Goal: Check status: Check status

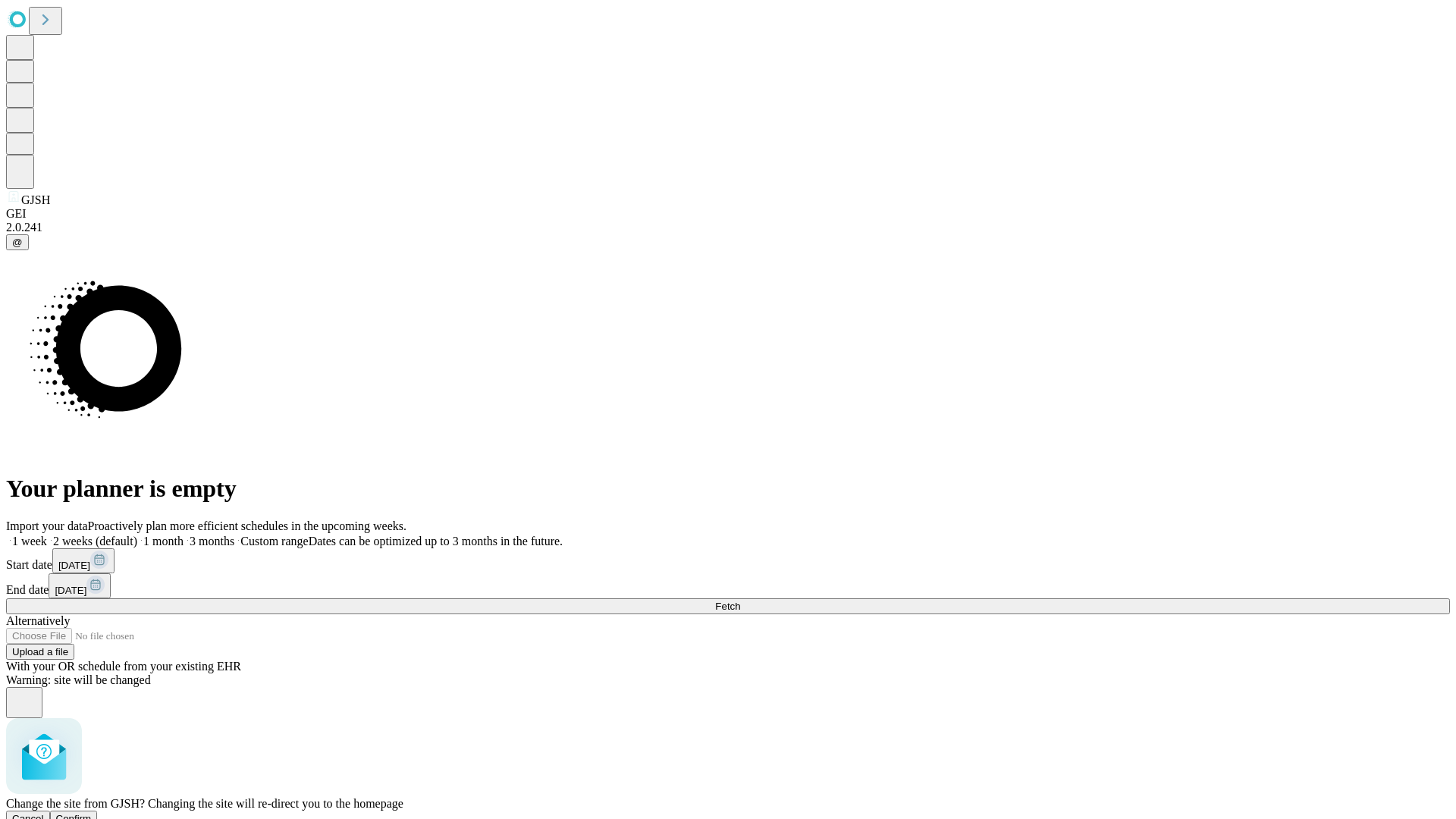
click at [92, 813] on span "Confirm" at bounding box center [73, 818] width 35 height 11
click at [47, 535] on label "1 week" at bounding box center [26, 541] width 41 height 13
click at [740, 600] on span "Fetch" at bounding box center [727, 606] width 25 height 11
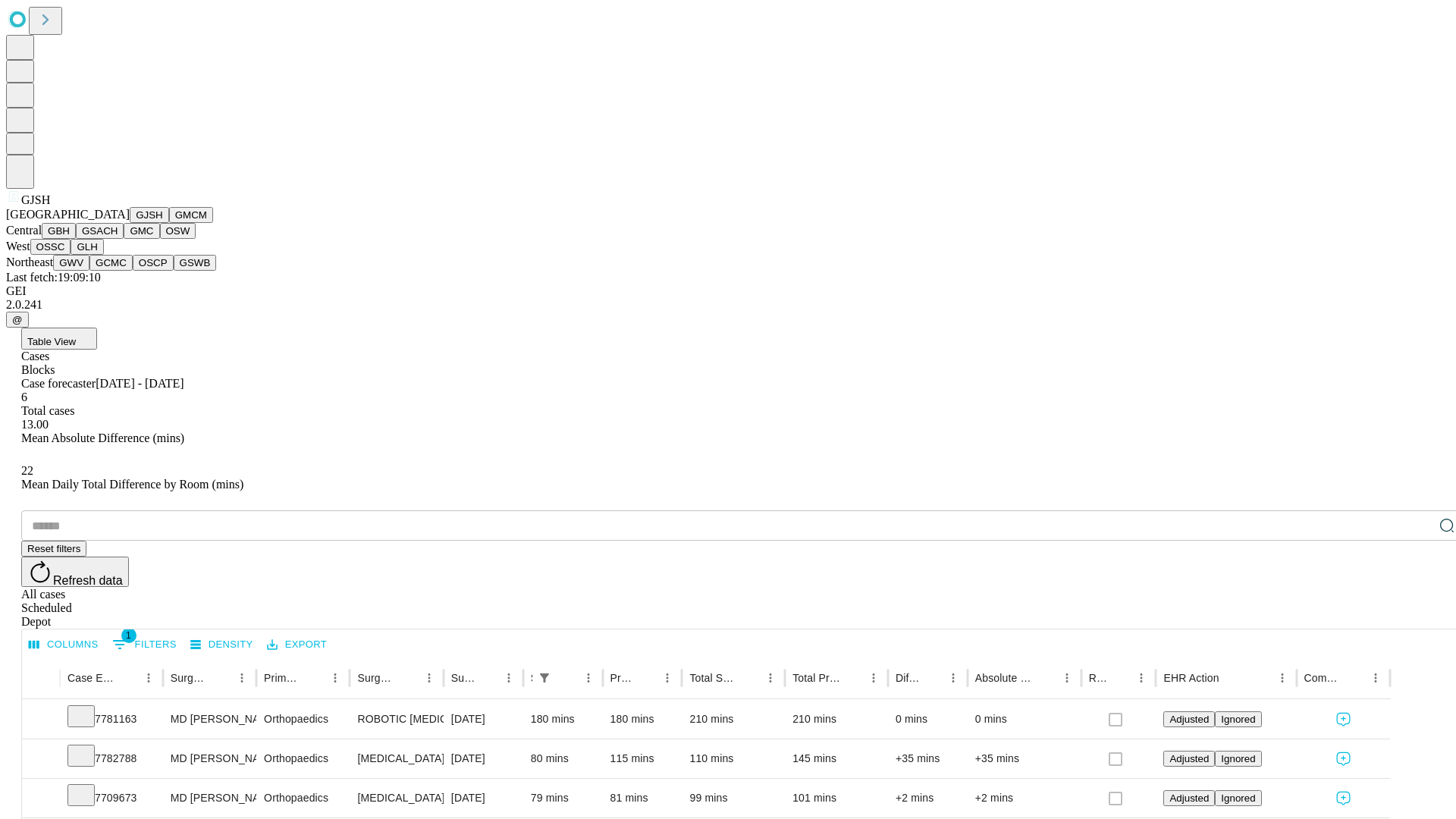
click at [169, 223] on button "GMCM" at bounding box center [191, 215] width 44 height 16
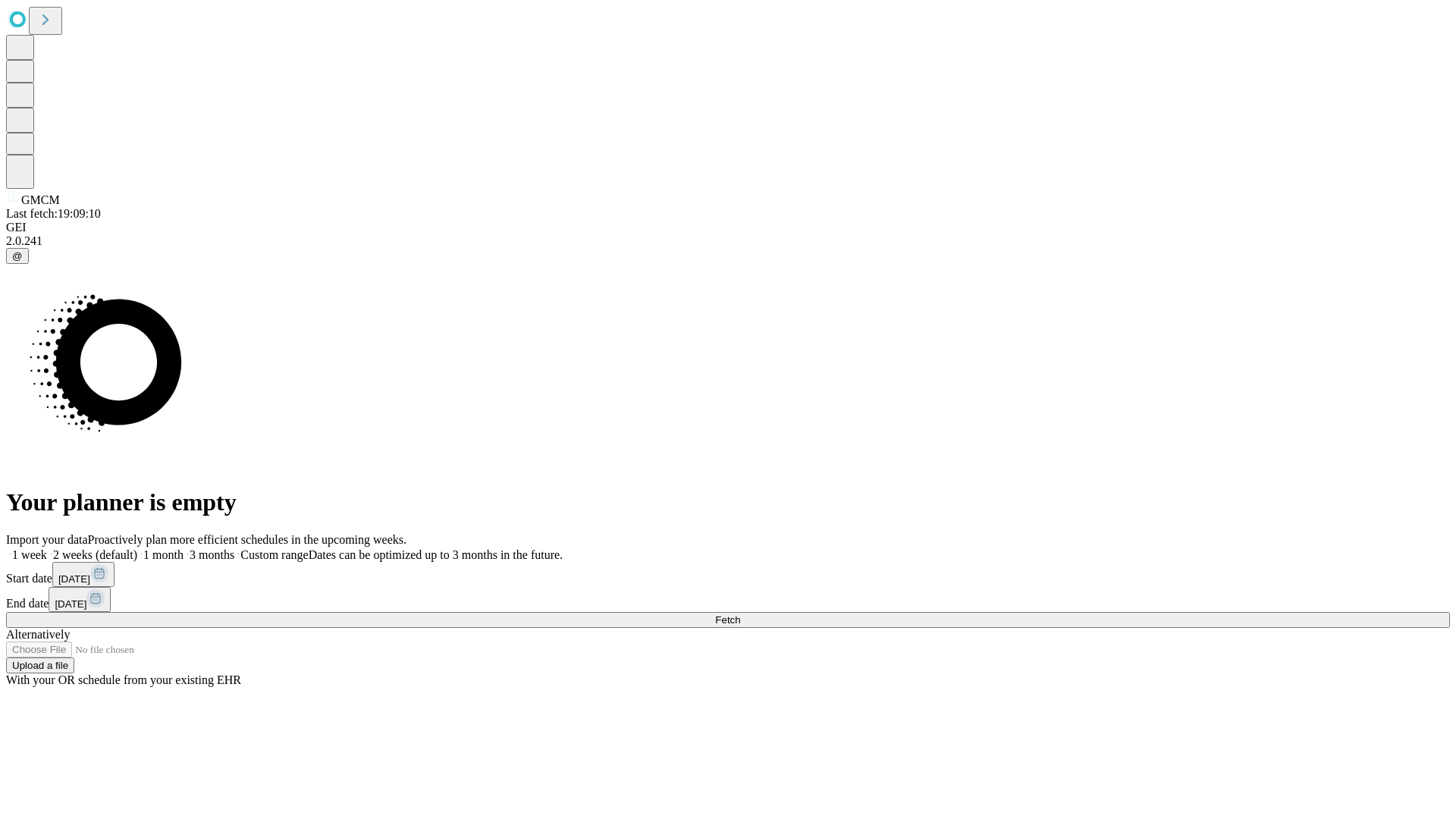
click at [47, 548] on label "1 week" at bounding box center [26, 554] width 41 height 13
click at [740, 614] on span "Fetch" at bounding box center [727, 619] width 25 height 11
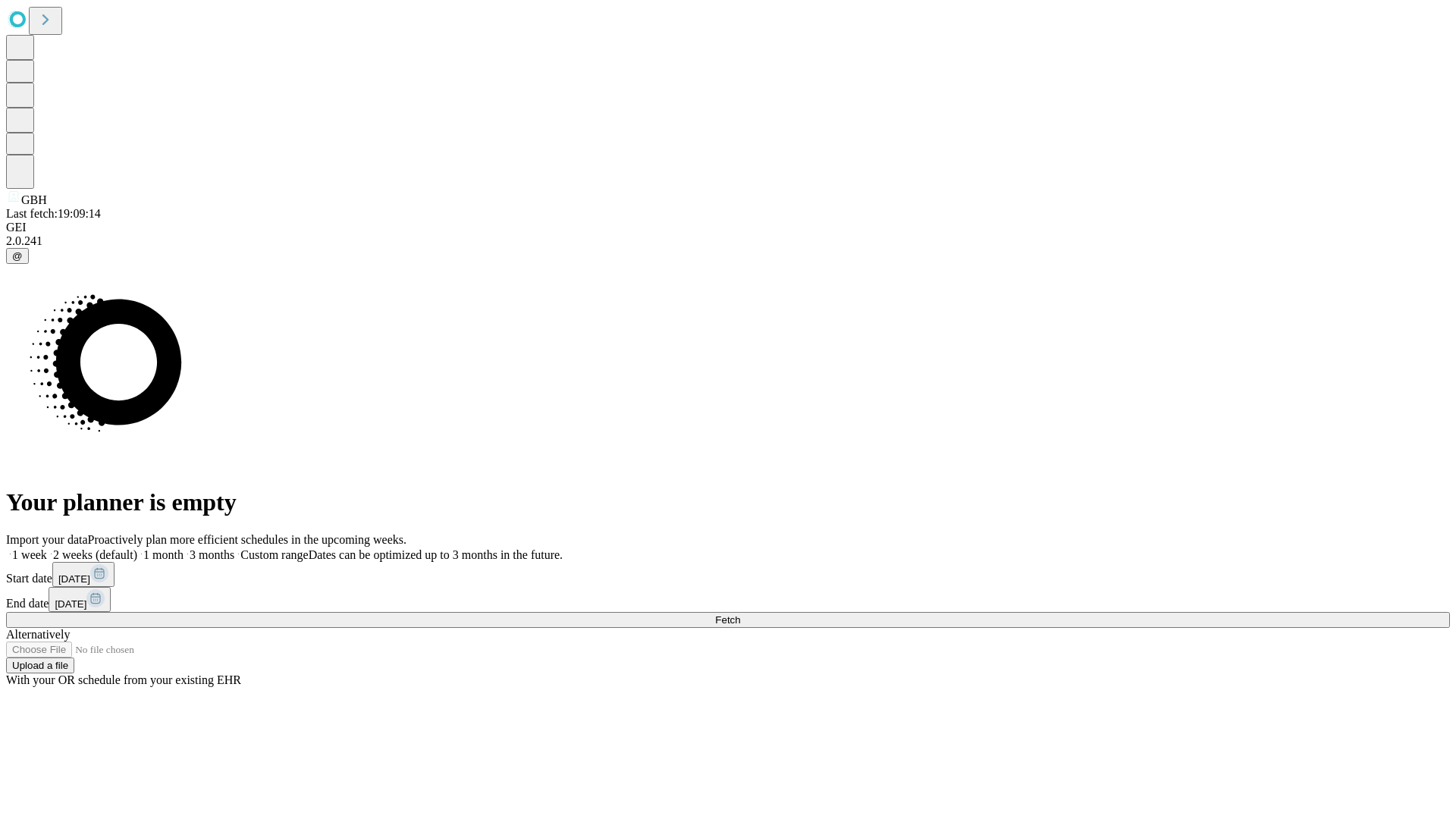
click at [740, 614] on span "Fetch" at bounding box center [727, 619] width 25 height 11
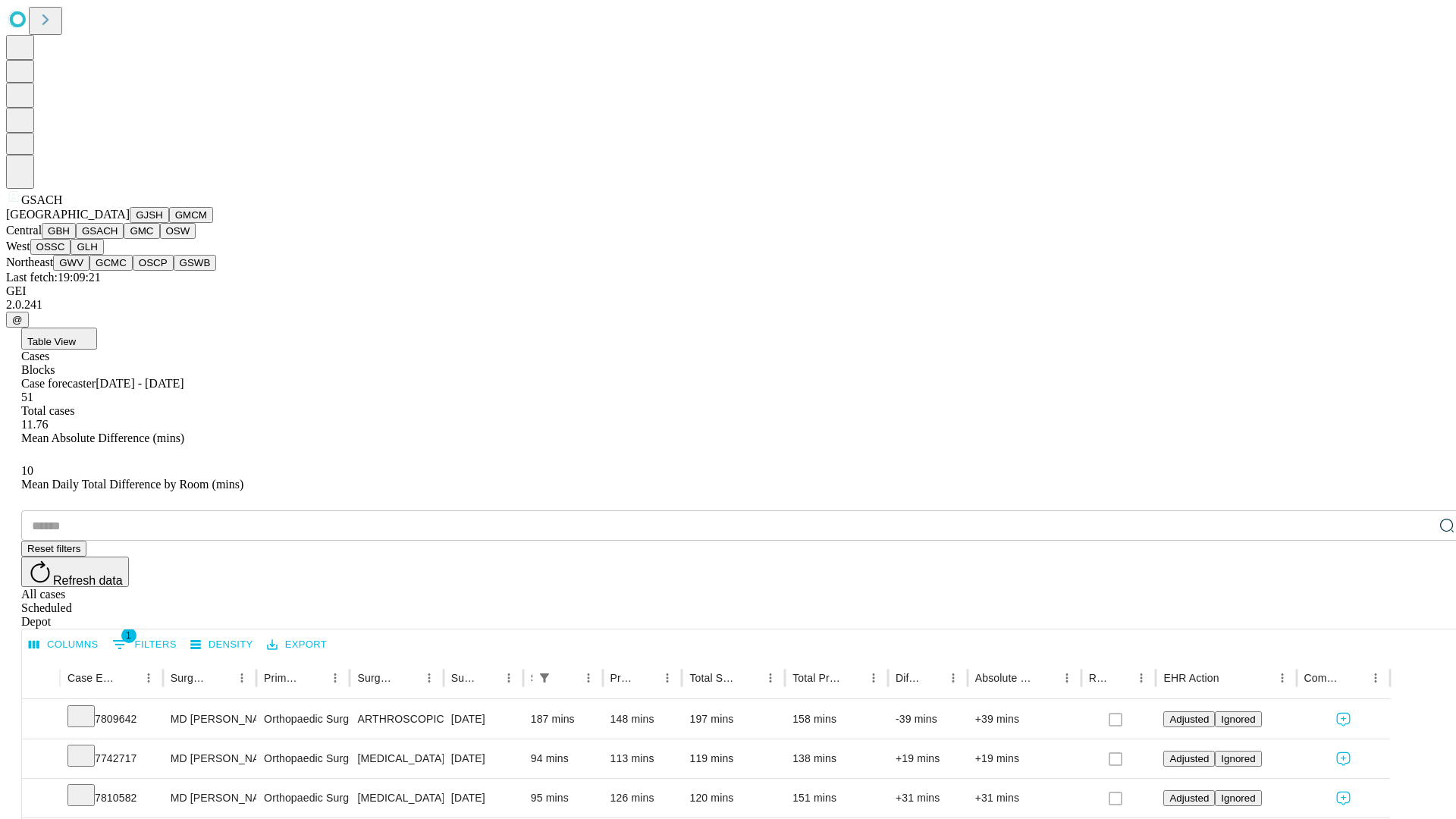
click at [124, 238] on button "GMC" at bounding box center [141, 231] width 35 height 16
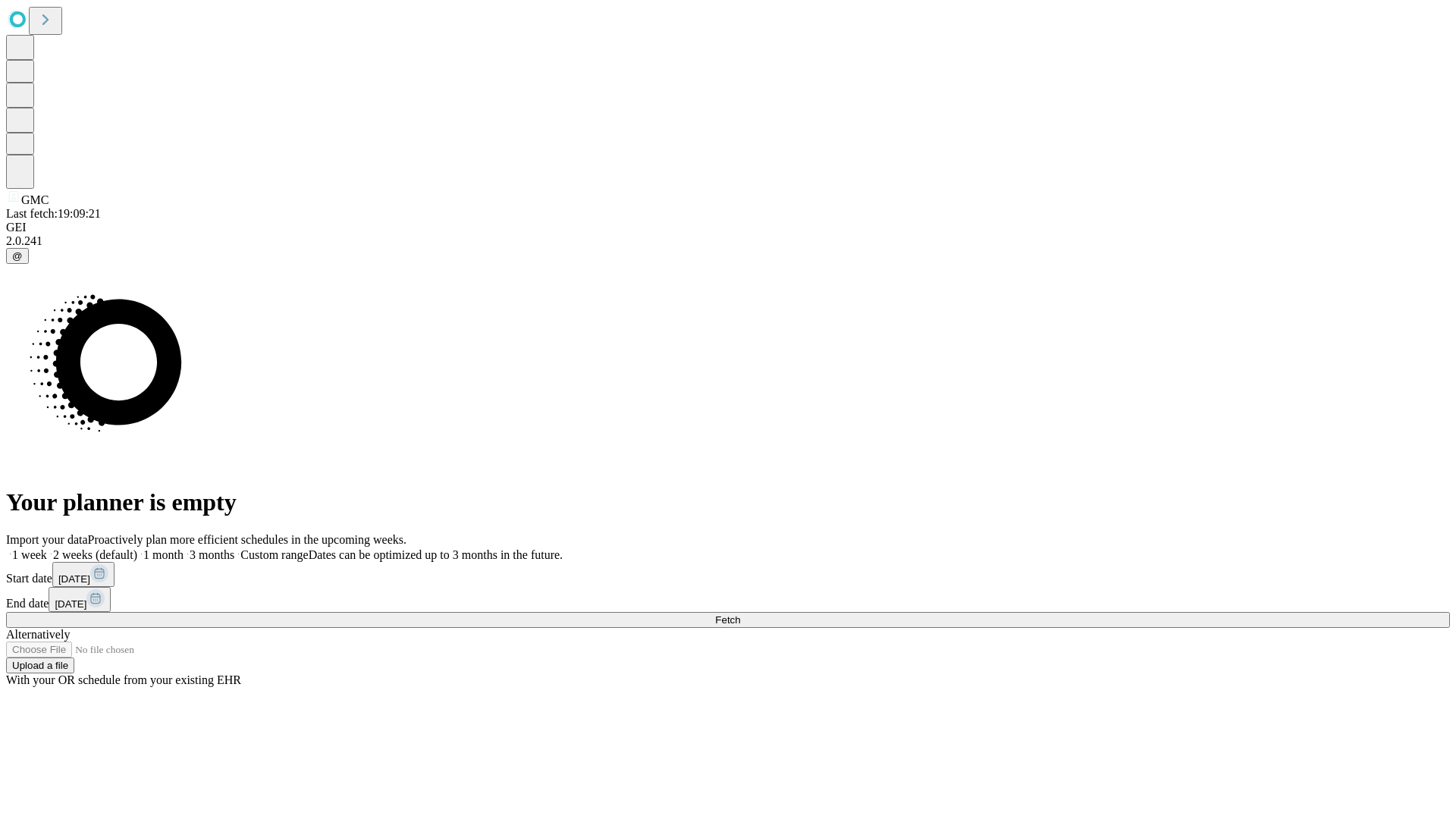
click at [47, 548] on label "1 week" at bounding box center [26, 554] width 41 height 13
click at [740, 614] on span "Fetch" at bounding box center [727, 619] width 25 height 11
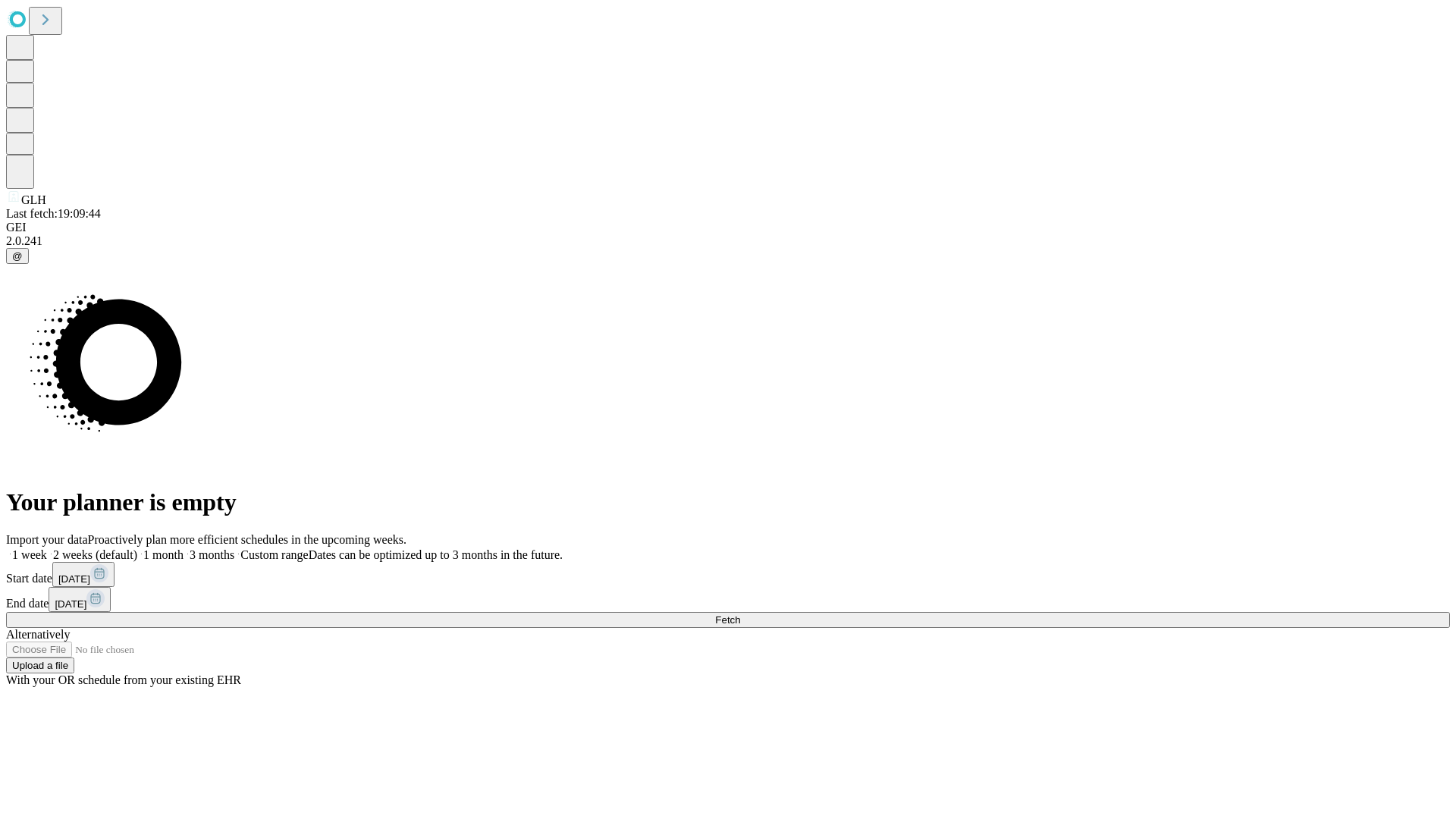
click at [47, 548] on label "1 week" at bounding box center [26, 554] width 41 height 13
click at [740, 614] on span "Fetch" at bounding box center [727, 619] width 25 height 11
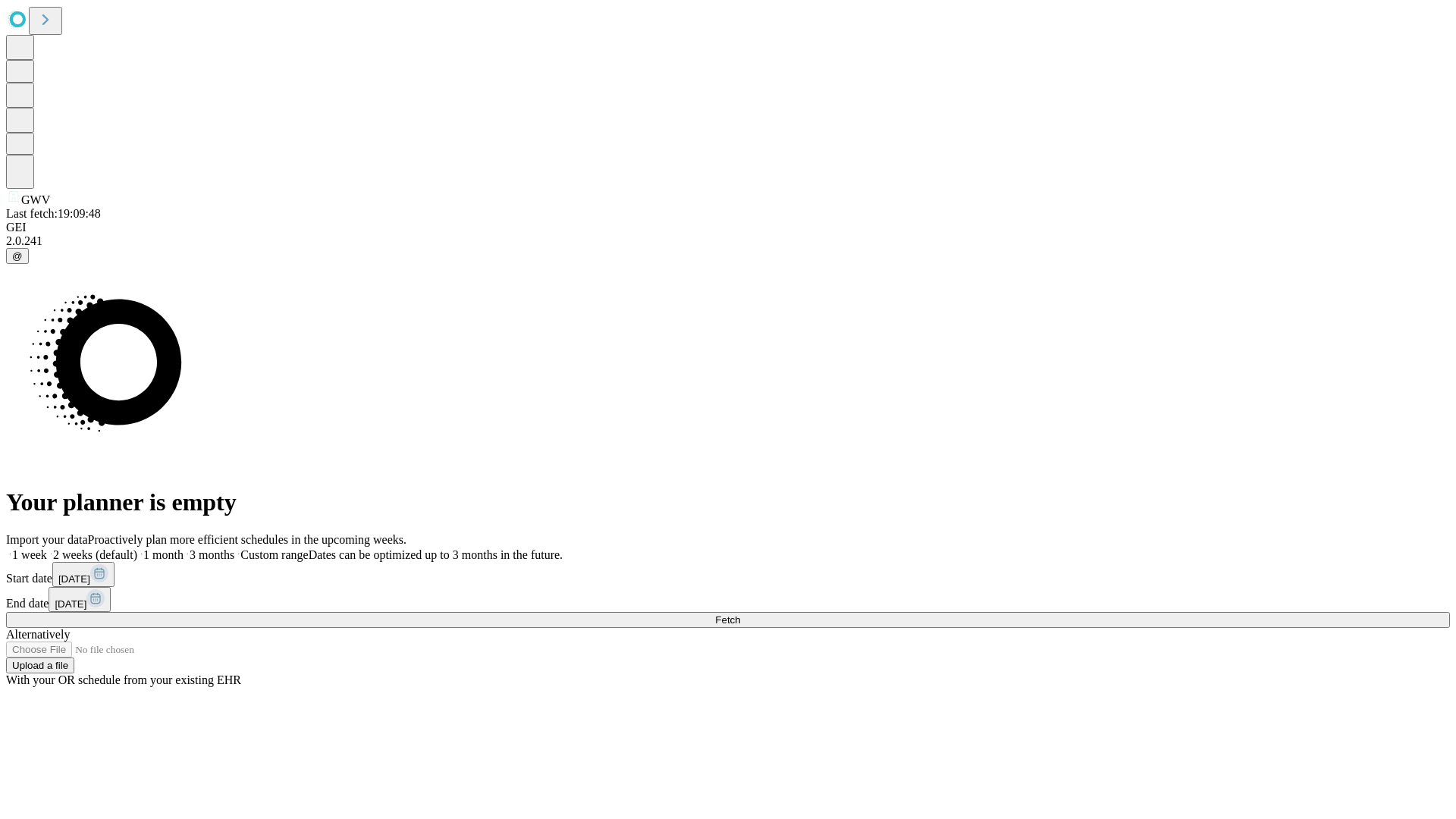
click at [740, 614] on span "Fetch" at bounding box center [727, 619] width 25 height 11
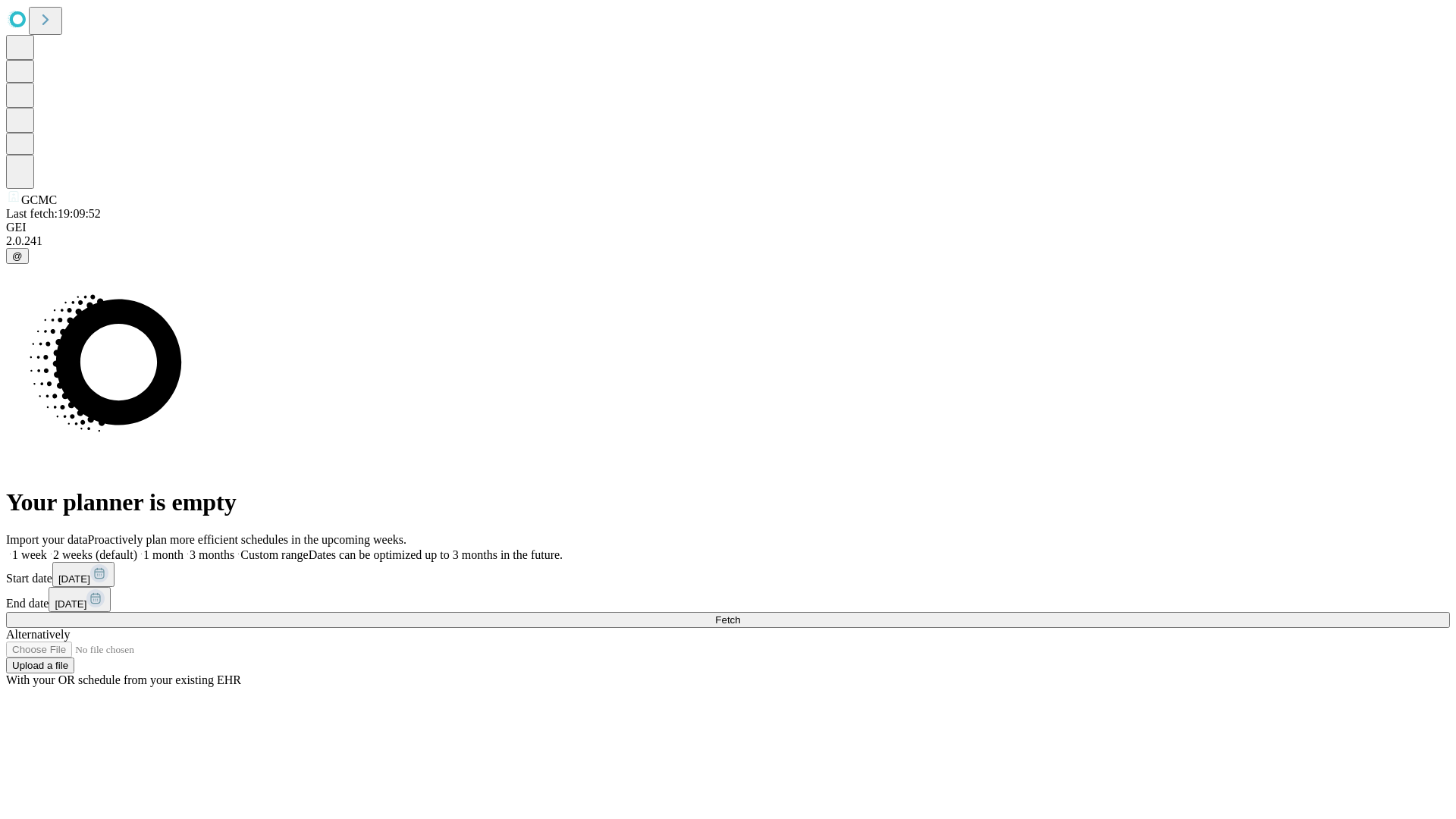
click at [47, 548] on label "1 week" at bounding box center [26, 554] width 41 height 13
click at [740, 614] on span "Fetch" at bounding box center [727, 619] width 25 height 11
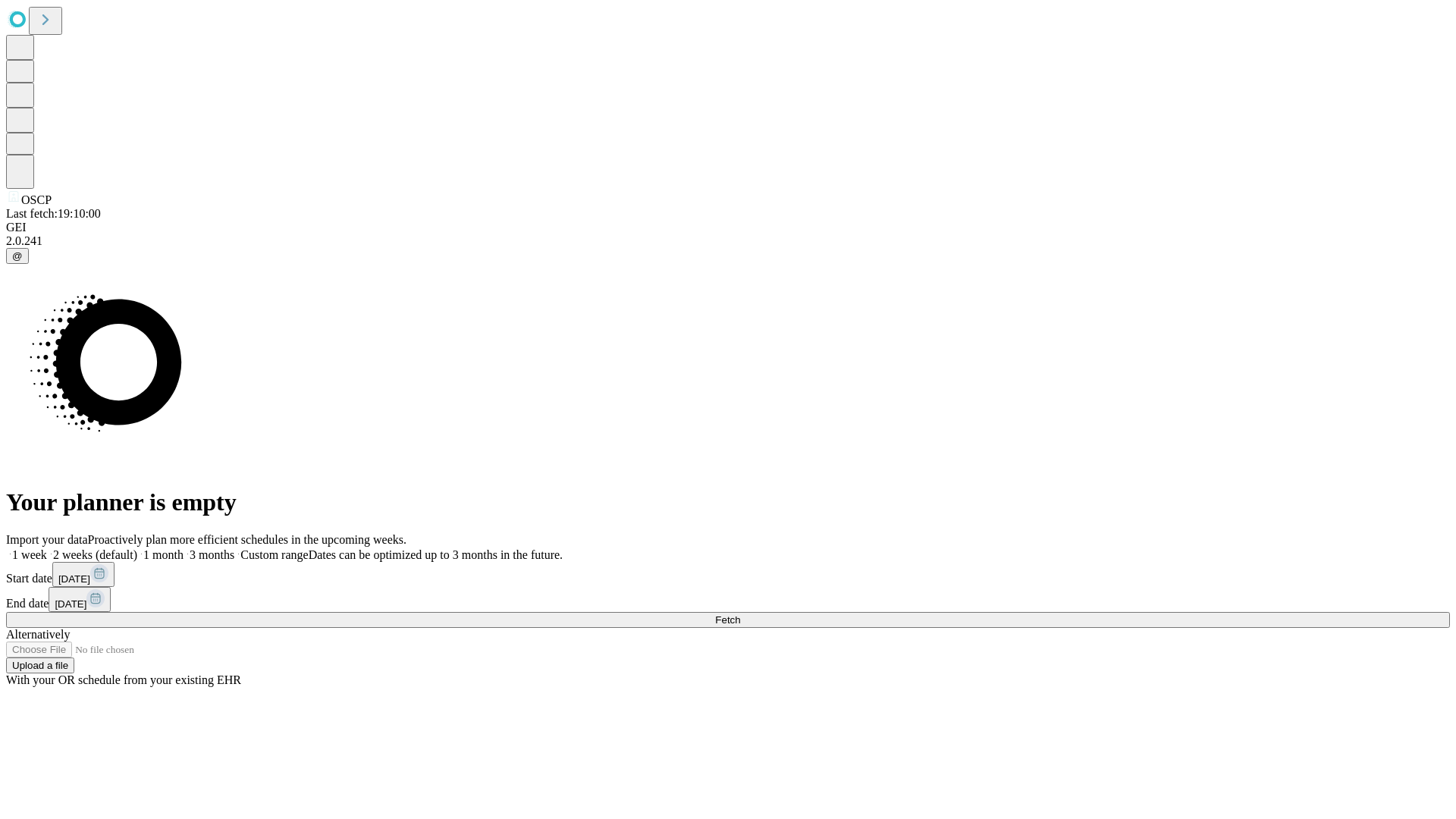
click at [47, 548] on label "1 week" at bounding box center [26, 554] width 41 height 13
click at [740, 614] on span "Fetch" at bounding box center [727, 619] width 25 height 11
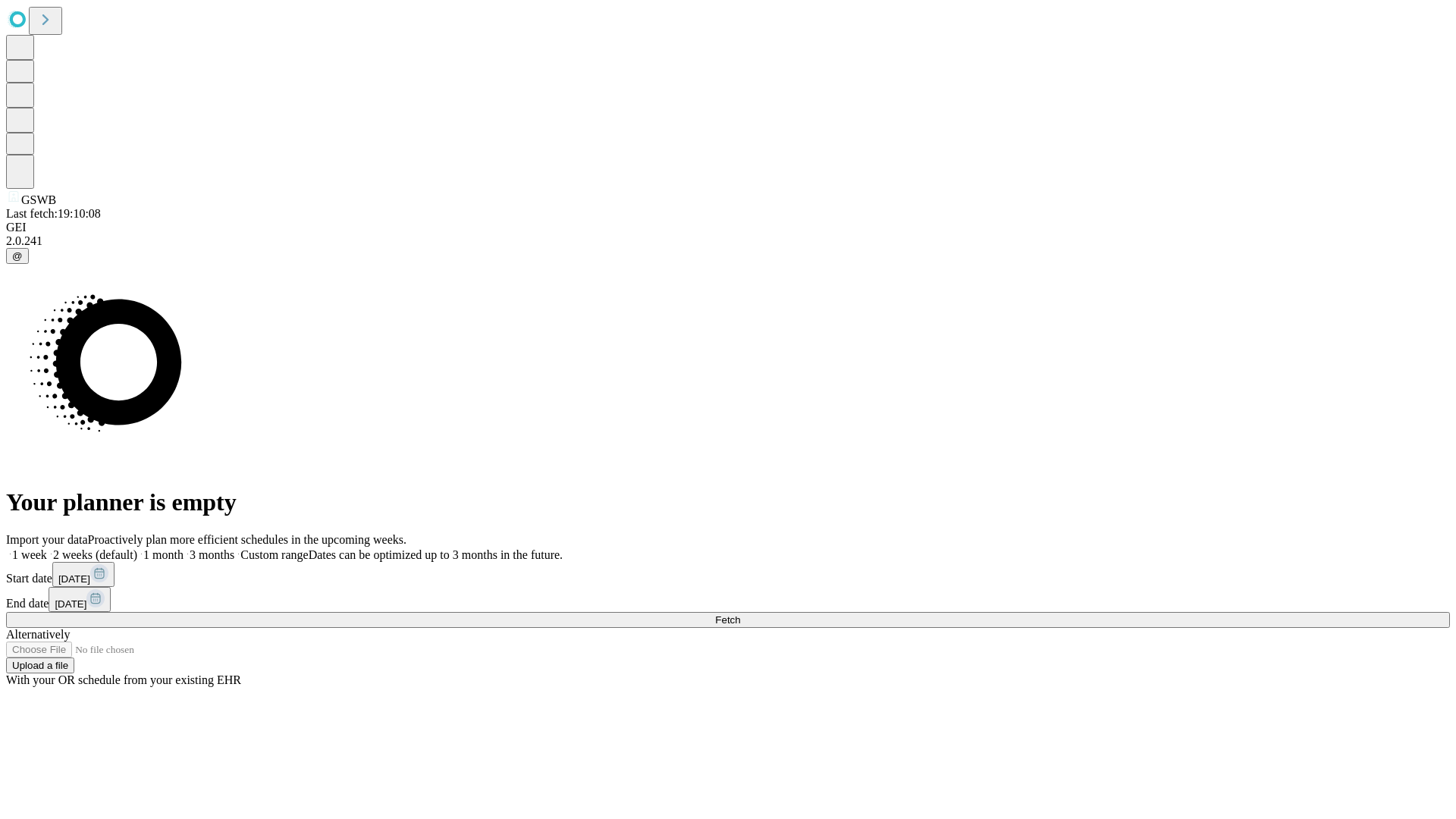
click at [47, 548] on label "1 week" at bounding box center [26, 554] width 41 height 13
click at [740, 614] on span "Fetch" at bounding box center [727, 619] width 25 height 11
